Goal: Information Seeking & Learning: Learn about a topic

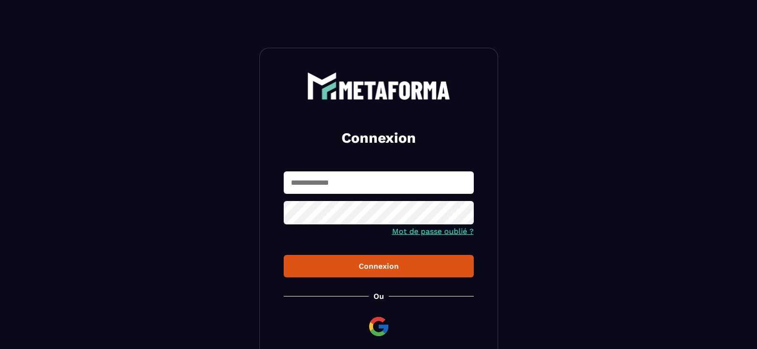
click at [351, 187] on input "text" at bounding box center [379, 182] width 190 height 22
type input "**********"
click at [367, 257] on button "Connexion" at bounding box center [379, 266] width 190 height 22
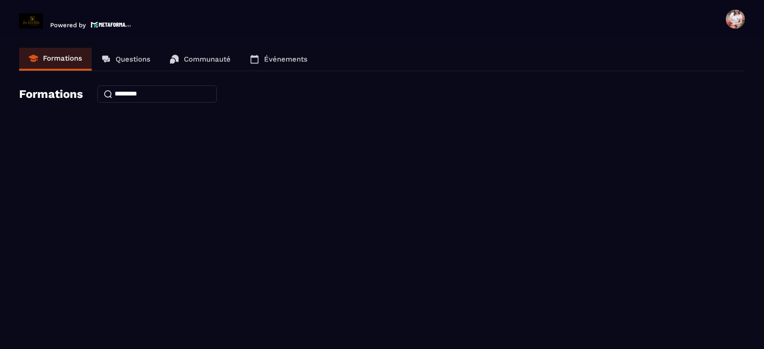
click at [62, 55] on p "Formations" at bounding box center [62, 58] width 39 height 9
click at [736, 16] on span at bounding box center [735, 19] width 19 height 19
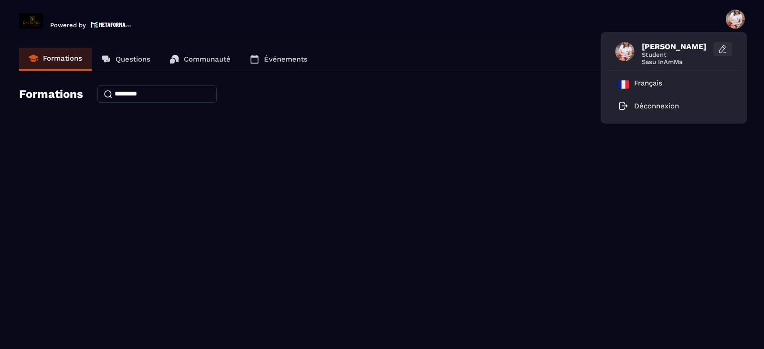
click at [722, 50] on icon at bounding box center [723, 49] width 10 height 10
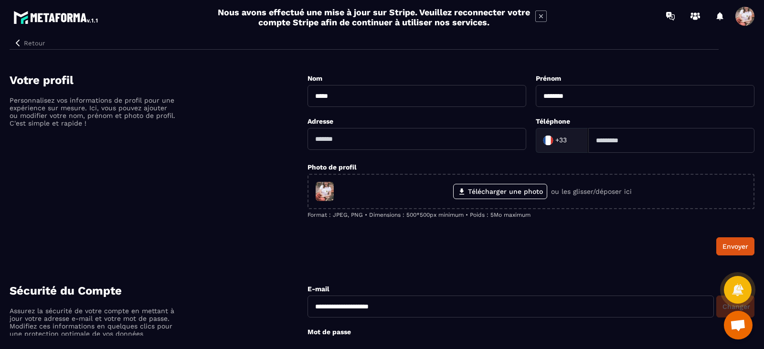
click at [241, 99] on div "Votre profil Personnalisez vos informations de profil pour une expérience sur m…" at bounding box center [159, 165] width 298 height 182
click at [19, 44] on icon "button" at bounding box center [17, 43] width 9 height 9
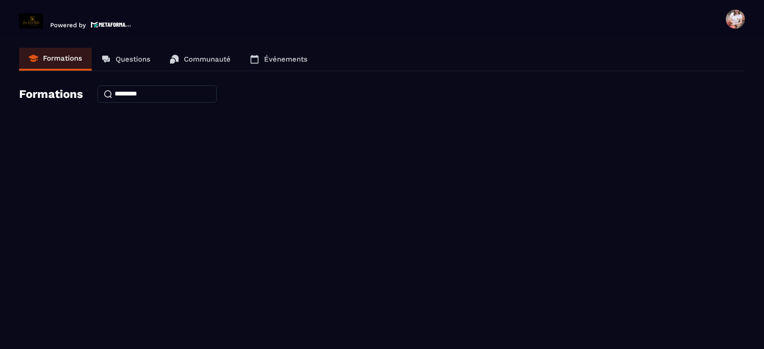
click at [63, 101] on div "Formations" at bounding box center [382, 93] width 726 height 17
click at [124, 101] on input at bounding box center [156, 93] width 119 height 17
click at [104, 23] on img at bounding box center [111, 25] width 40 height 8
click at [43, 99] on h4 "Formations" at bounding box center [51, 93] width 64 height 13
click at [183, 99] on input "**********" at bounding box center [156, 93] width 119 height 17
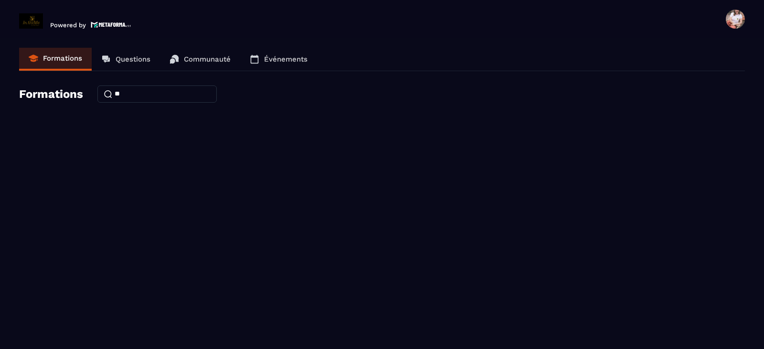
type input "*"
click at [64, 60] on p "Formations" at bounding box center [62, 58] width 39 height 9
